Goal: Find specific page/section: Find specific page/section

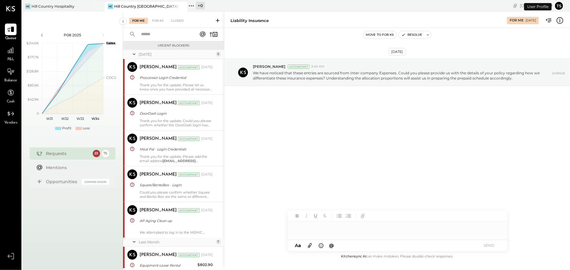
scroll to position [905, 0]
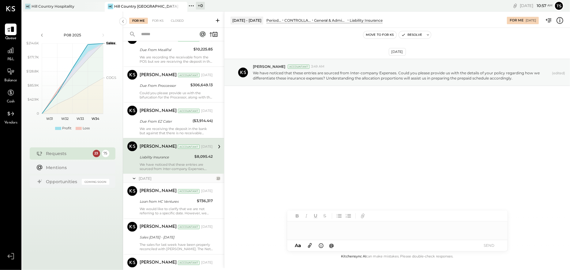
click at [11, 57] on span "P&L" at bounding box center [10, 60] width 7 height 6
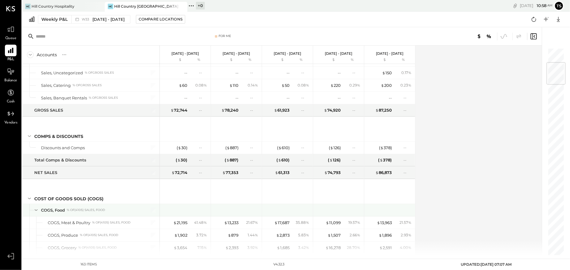
scroll to position [245, 0]
